Goal: Check status: Check status

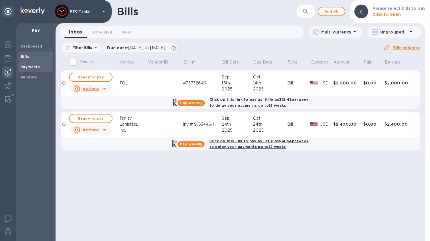
click at [27, 66] on b "Payments" at bounding box center [30, 67] width 19 height 4
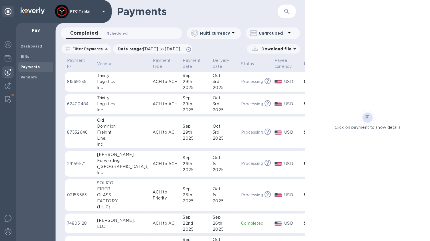
click at [119, 35] on span "Scheduled 0" at bounding box center [117, 33] width 21 height 6
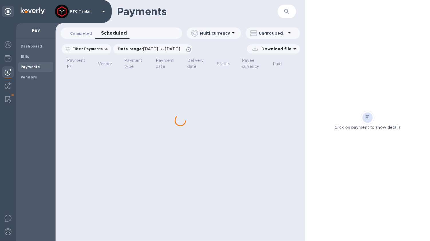
click at [87, 33] on span "Completed 0" at bounding box center [81, 33] width 22 height 6
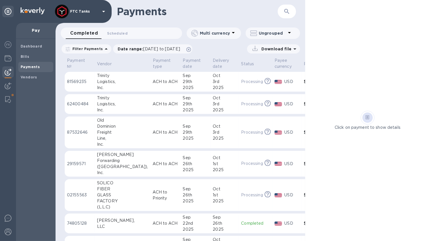
click at [238, 140] on td "Processing This payment is under compliance review, which may take up to 3 busi…" at bounding box center [254, 132] width 33 height 32
